Goal: Task Accomplishment & Management: Use online tool/utility

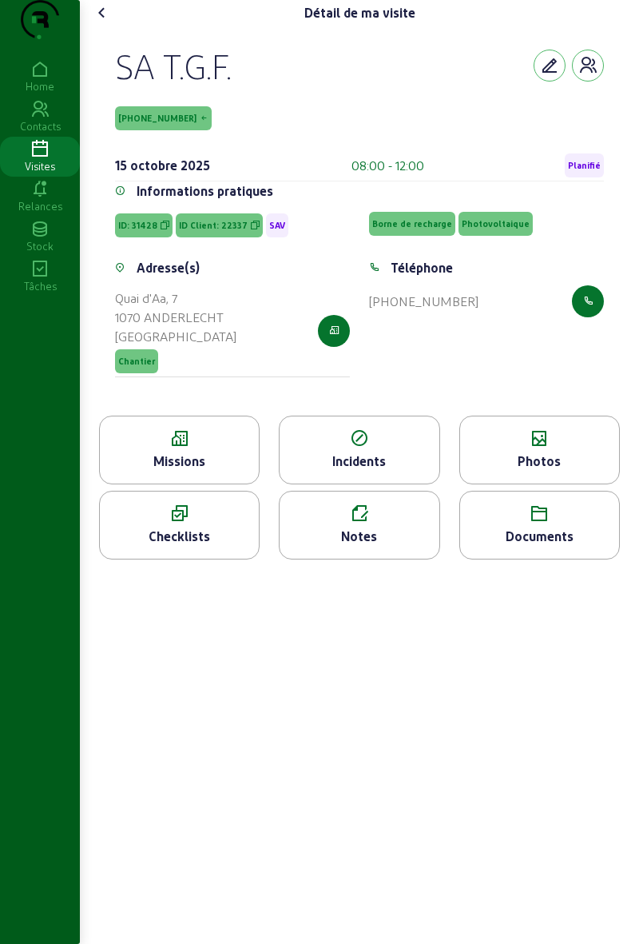
click at [97, 22] on icon at bounding box center [102, 12] width 19 height 19
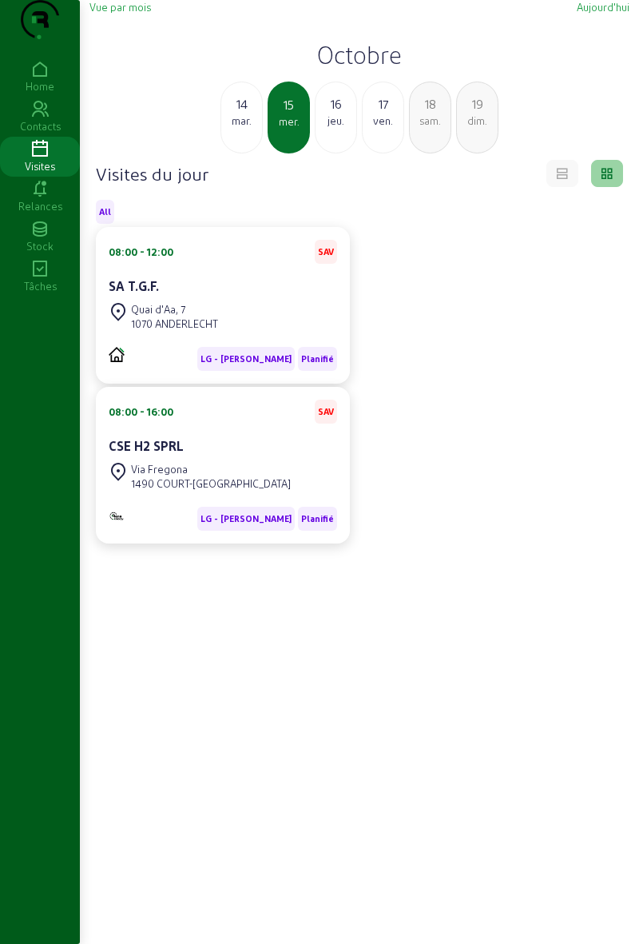
click at [241, 113] on div "14" at bounding box center [241, 103] width 41 height 19
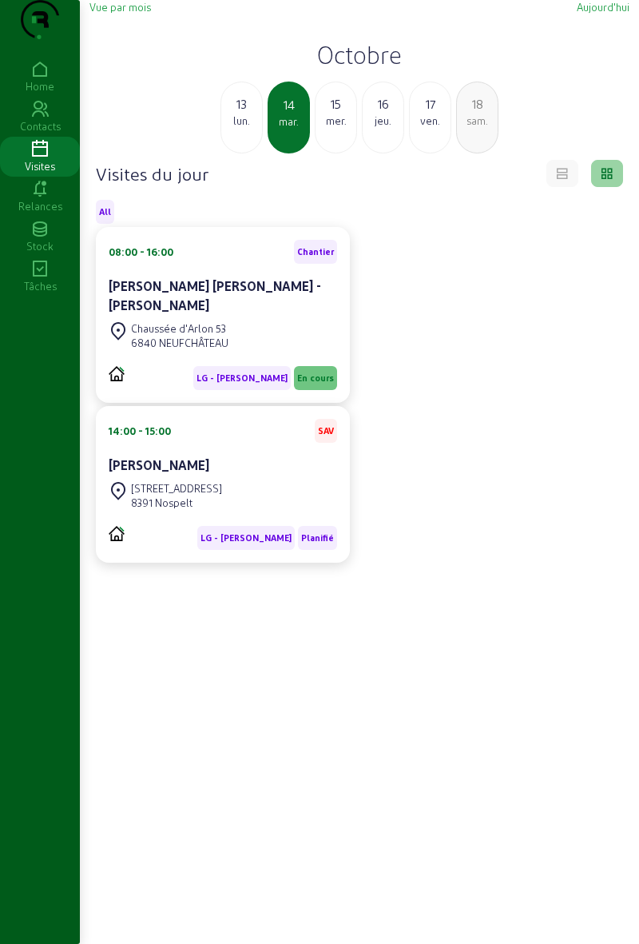
click at [312, 475] on div "[PERSON_NAME]" at bounding box center [223, 465] width 229 height 19
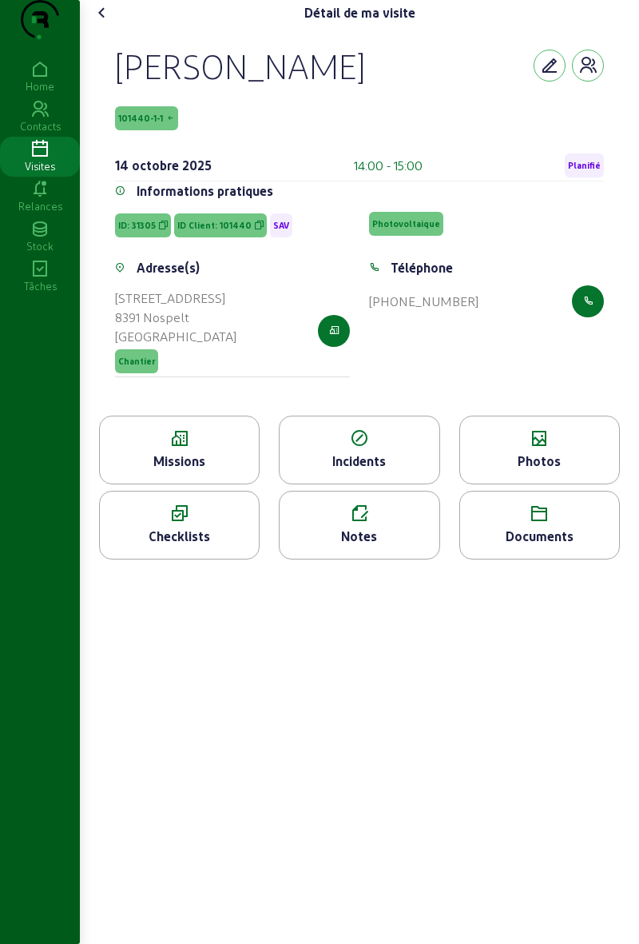
click at [595, 171] on span "Planifié" at bounding box center [584, 165] width 33 height 11
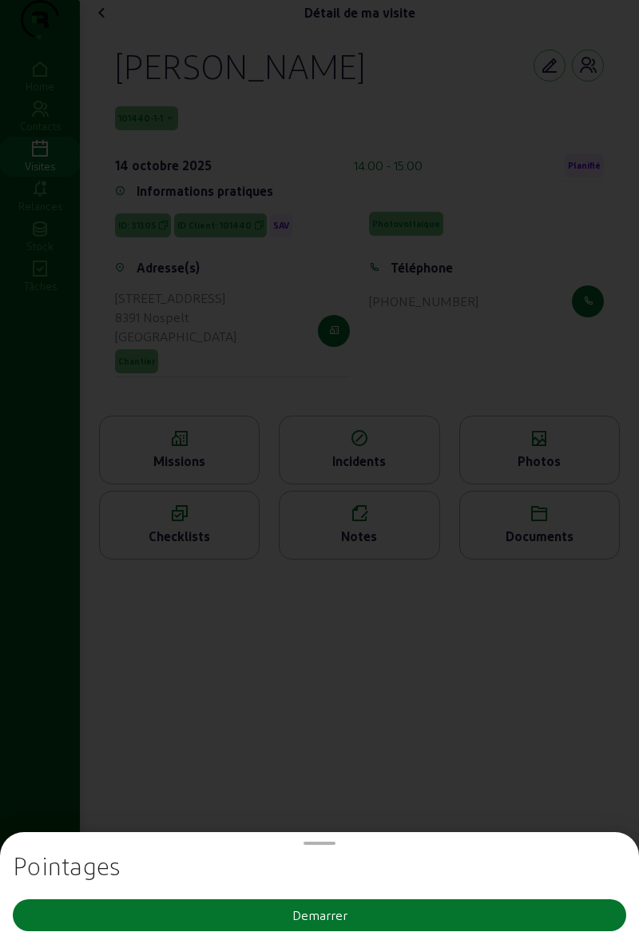
click at [375, 908] on button "Demarrer" at bounding box center [320, 915] width 614 height 32
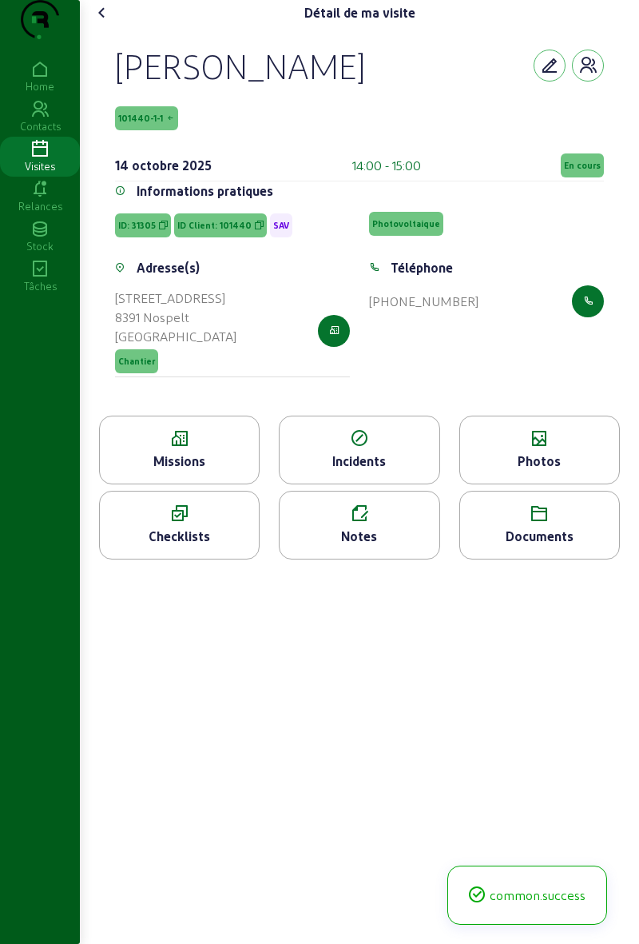
click at [585, 171] on span "En cours" at bounding box center [582, 165] width 37 height 11
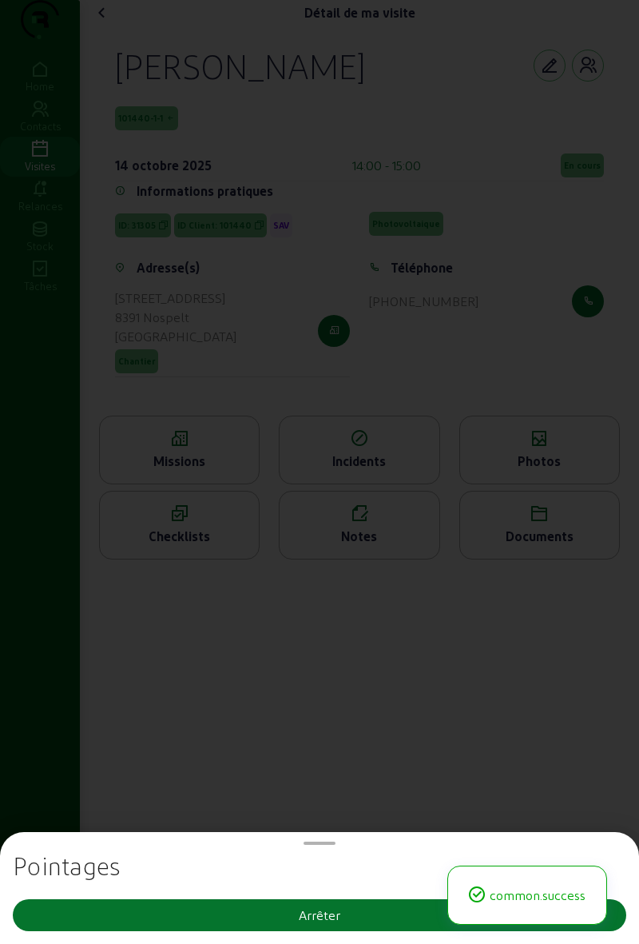
click at [325, 914] on div "Arrêter" at bounding box center [320, 915] width 42 height 19
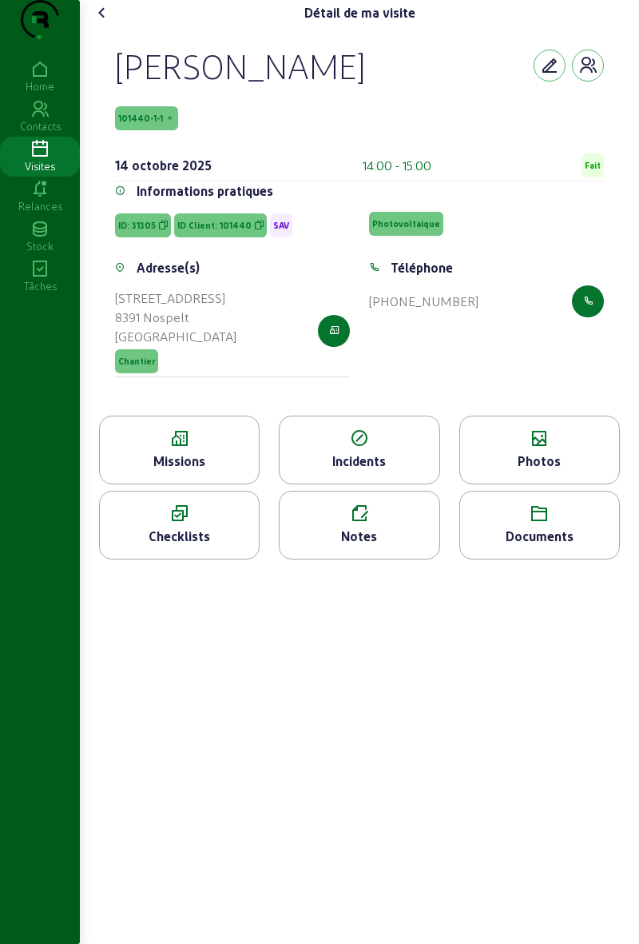
click at [98, 26] on cam-font-icon at bounding box center [103, 13] width 26 height 26
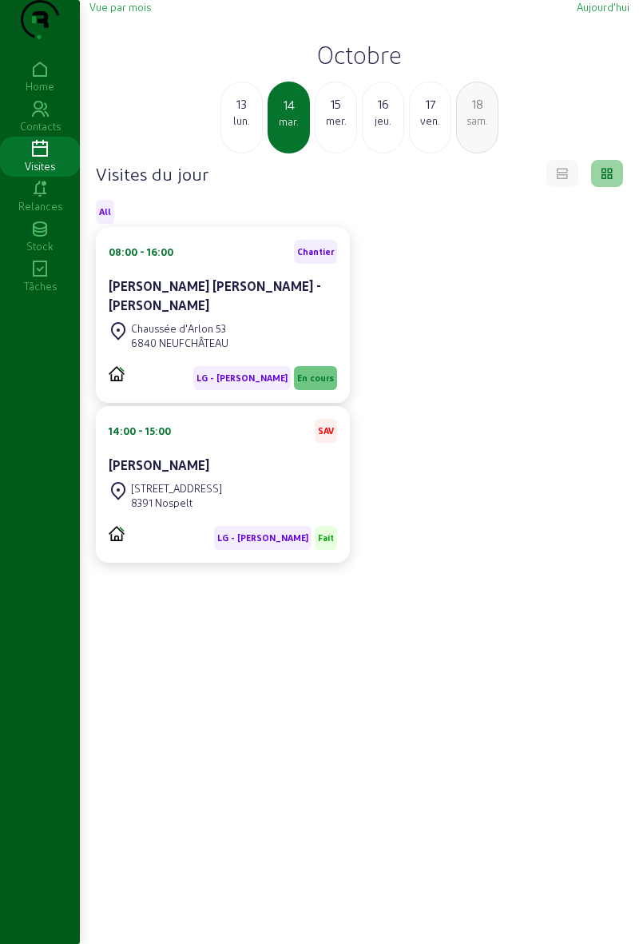
click at [336, 128] on div "mer." at bounding box center [336, 120] width 41 height 14
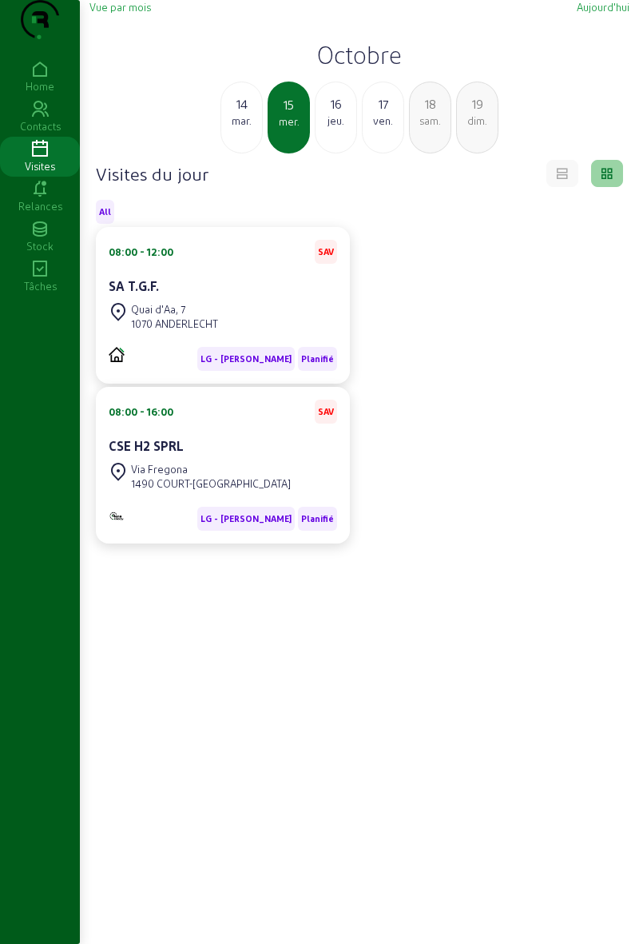
click at [211, 299] on div "08:00 - 12:00 SAV SA T.G.F." at bounding box center [223, 269] width 229 height 59
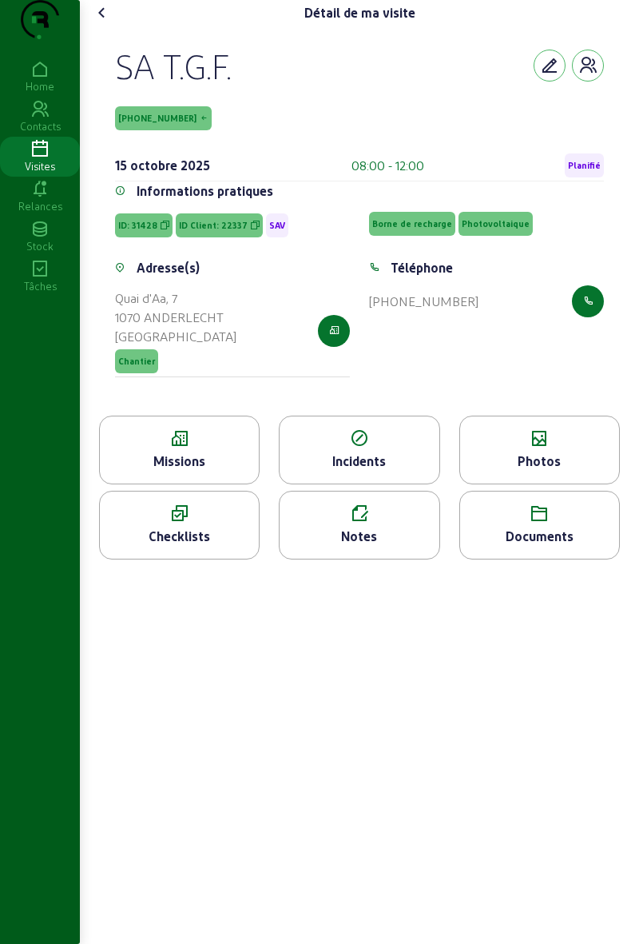
click at [573, 171] on span "Planifié" at bounding box center [584, 165] width 33 height 11
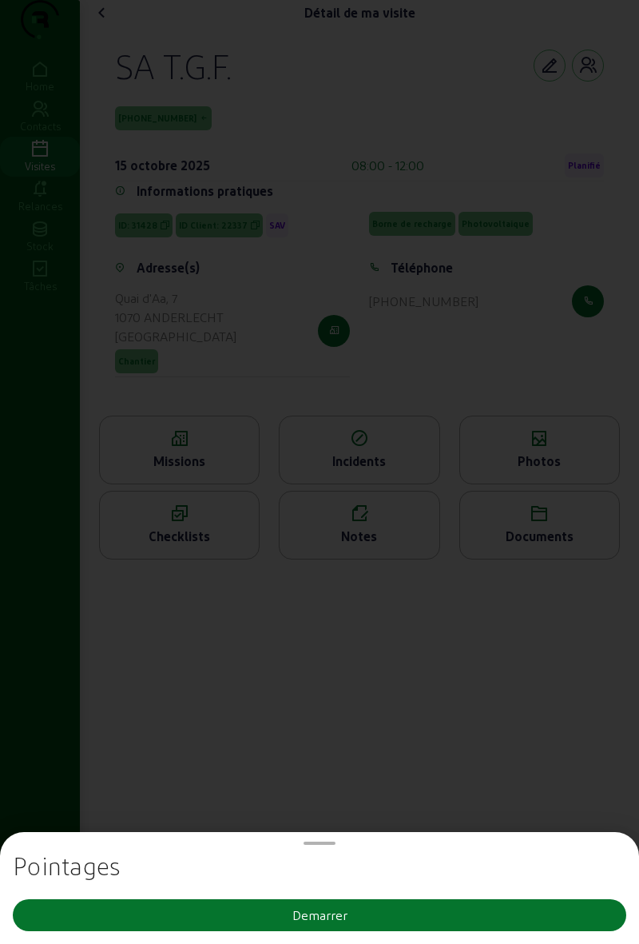
click at [197, 936] on div "Pointages Demarrer" at bounding box center [320, 894] width 614 height 86
click at [218, 908] on button "Demarrer" at bounding box center [320, 915] width 614 height 32
